Goal: Obtain resource: Download file/media

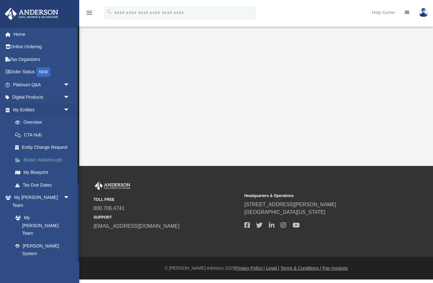
click at [53, 161] on link "Binder Walkthrough" at bounding box center [44, 159] width 70 height 13
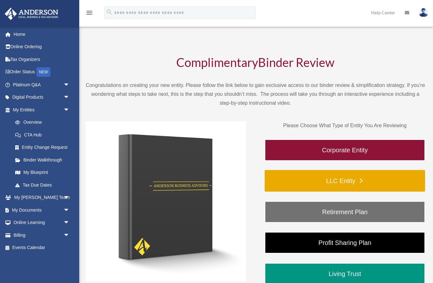
click at [279, 182] on link "LLC Entity" at bounding box center [345, 181] width 160 height 22
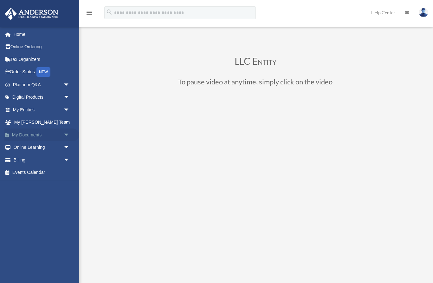
click at [14, 132] on link "My Documents arrow_drop_down" at bounding box center [41, 134] width 75 height 13
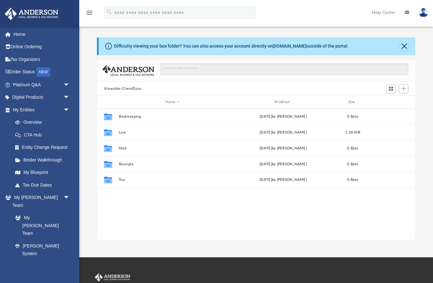
scroll to position [144, 318]
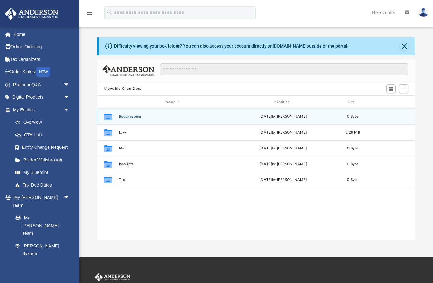
click at [126, 118] on button "Bookkeeping" at bounding box center [172, 116] width 108 height 4
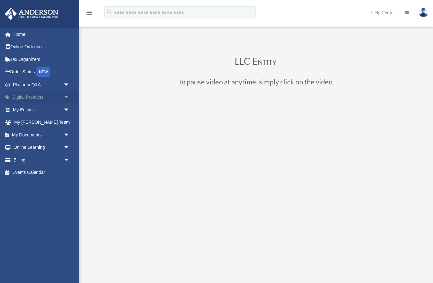
click at [64, 98] on span "arrow_drop_down" at bounding box center [69, 97] width 13 height 13
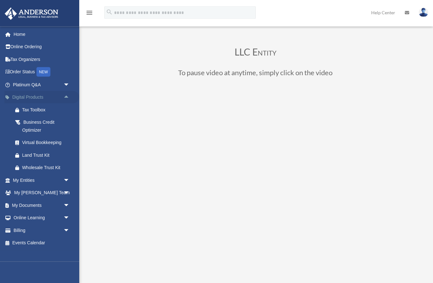
scroll to position [9, 0]
click at [24, 142] on div "Virtual Bookkeeping" at bounding box center [46, 142] width 49 height 8
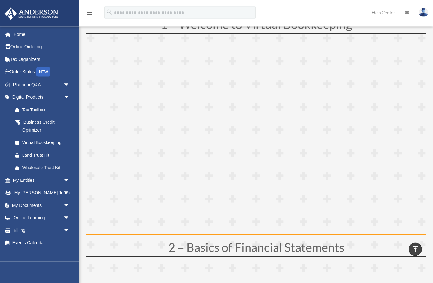
scroll to position [89, 0]
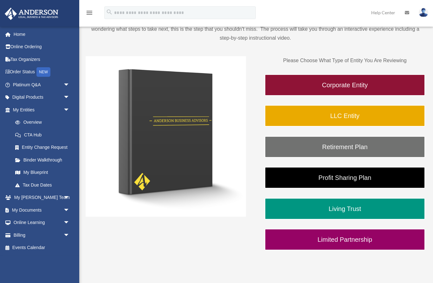
scroll to position [65, 0]
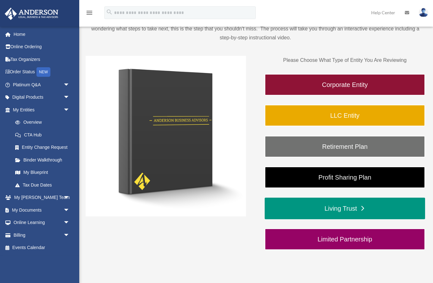
click at [275, 209] on link "Living Trust" at bounding box center [345, 208] width 160 height 22
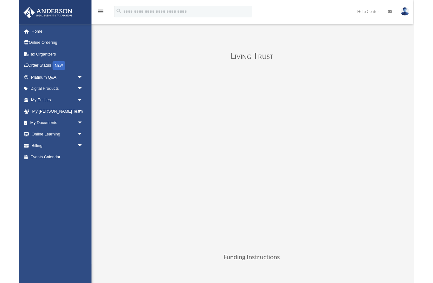
scroll to position [21, 0]
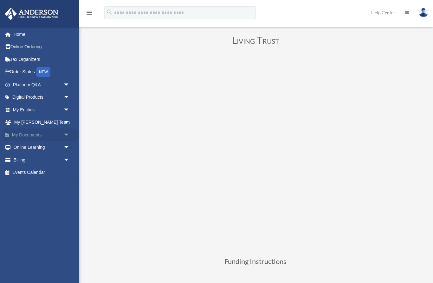
click at [68, 132] on span "arrow_drop_down" at bounding box center [69, 134] width 13 height 13
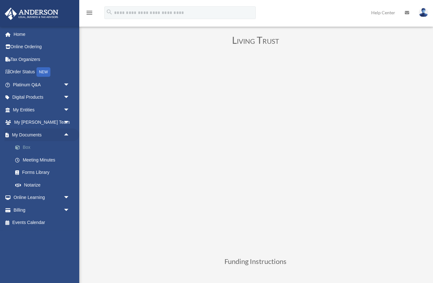
click at [27, 146] on link "Box" at bounding box center [44, 147] width 70 height 13
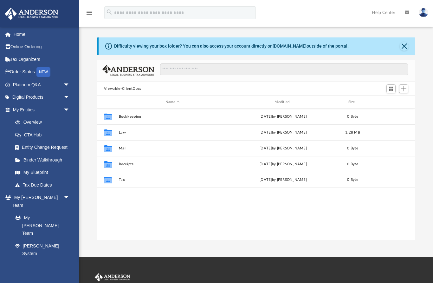
scroll to position [144, 318]
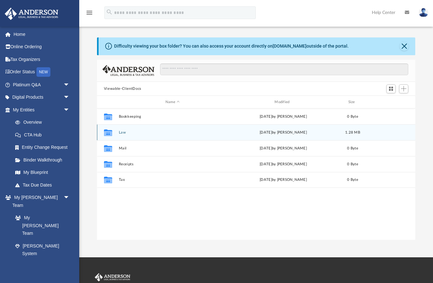
click at [125, 131] on button "Law" at bounding box center [172, 132] width 108 height 4
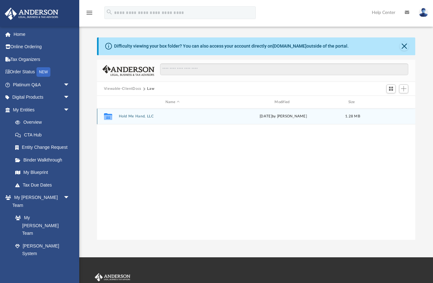
click at [145, 118] on button "Hold Me Hand, LLC" at bounding box center [172, 116] width 108 height 4
click at [135, 118] on button "Initial Docs" at bounding box center [172, 116] width 108 height 4
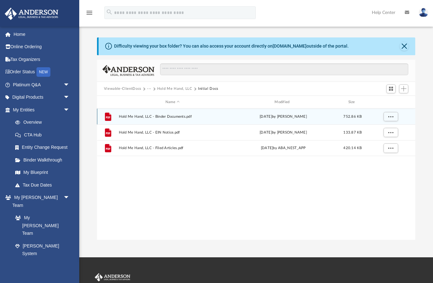
click at [181, 117] on span "Hold Me Hand, LLC - Binder Documents.pdf" at bounding box center [172, 116] width 108 height 4
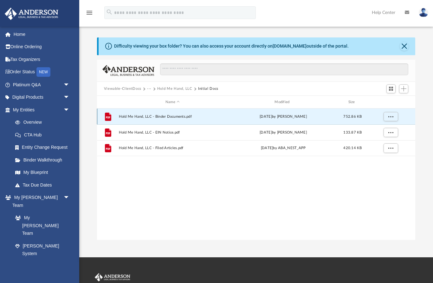
click at [155, 116] on span "Hold Me Hand, LLC - Binder Documents.pdf" at bounding box center [172, 116] width 108 height 4
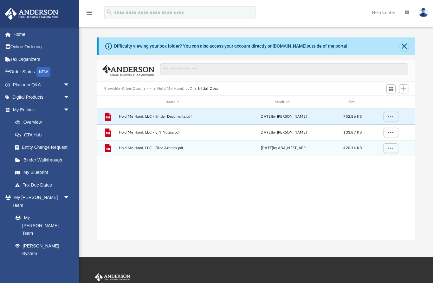
click at [147, 149] on span "Hold Me Hand, LLC - Filed Articles.pdf" at bounding box center [172, 148] width 108 height 4
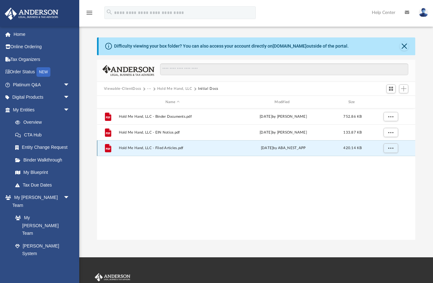
click at [278, 150] on div "yesterday by ABA_NEST_APP" at bounding box center [283, 148] width 108 height 6
click at [396, 149] on button "More options" at bounding box center [390, 148] width 15 height 10
click at [382, 159] on li "Preview" at bounding box center [384, 160] width 18 height 7
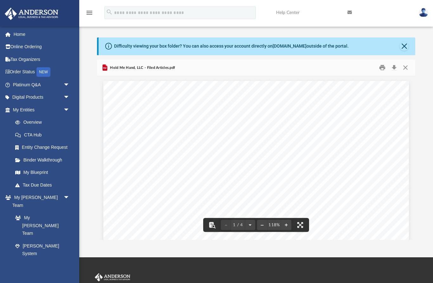
scroll to position [0, 0]
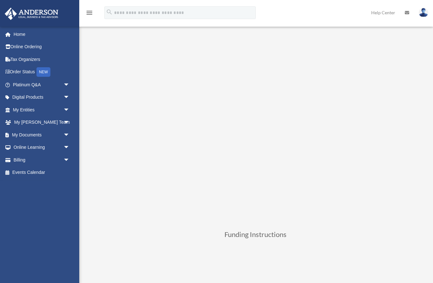
scroll to position [48, 0]
click at [69, 132] on span "arrow_drop_down" at bounding box center [69, 134] width 13 height 13
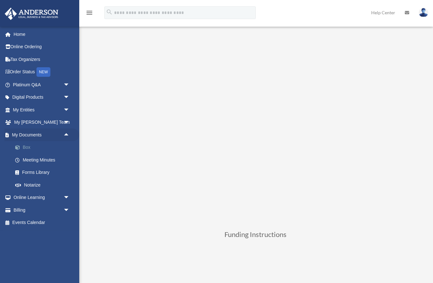
click at [30, 147] on link "Box" at bounding box center [44, 147] width 70 height 13
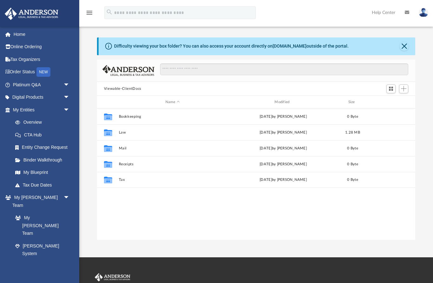
scroll to position [144, 318]
click at [43, 185] on link "Tax Due Dates" at bounding box center [44, 184] width 70 height 13
